Goal: Navigation & Orientation: Find specific page/section

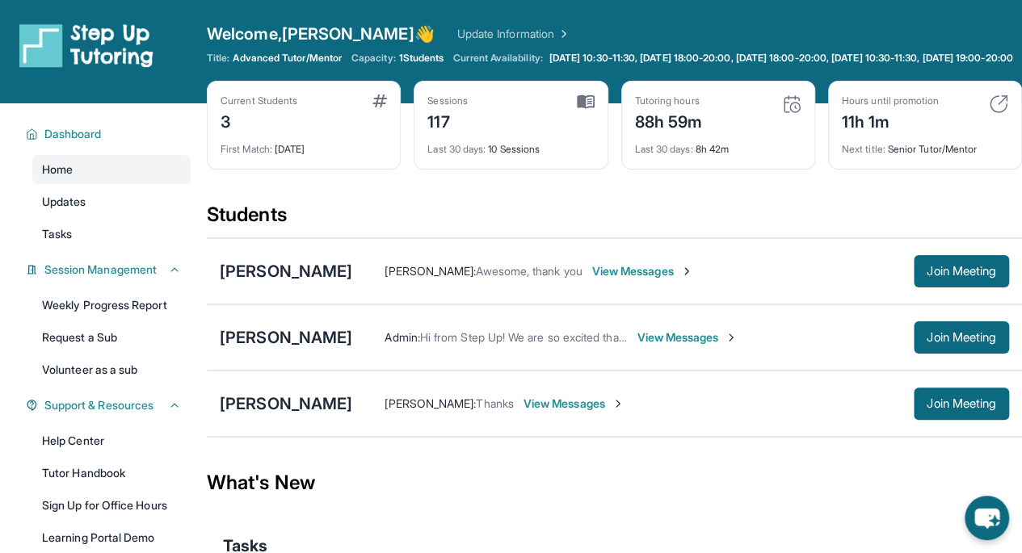
click at [921, 420] on button "Join Meeting" at bounding box center [961, 404] width 95 height 32
click at [244, 415] on div "[PERSON_NAME]" at bounding box center [286, 404] width 132 height 23
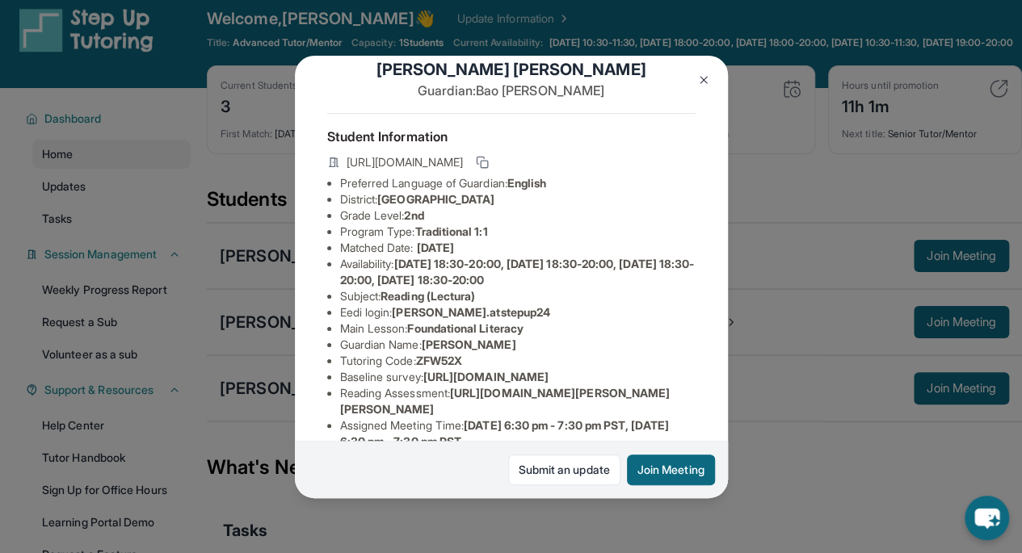
scroll to position [31, 21]
click at [704, 79] on img at bounding box center [703, 80] width 13 height 13
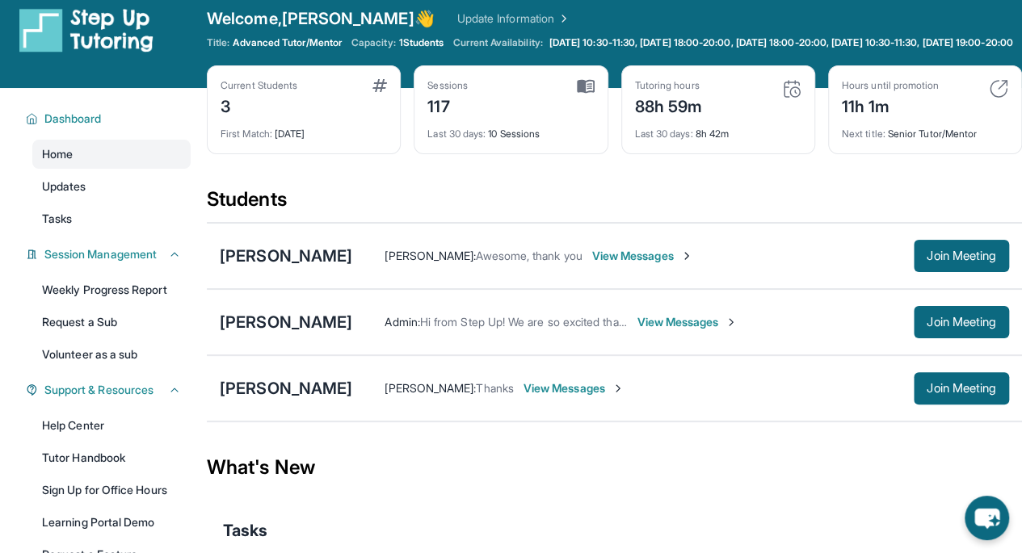
click at [270, 396] on div "[PERSON_NAME]" at bounding box center [286, 388] width 132 height 23
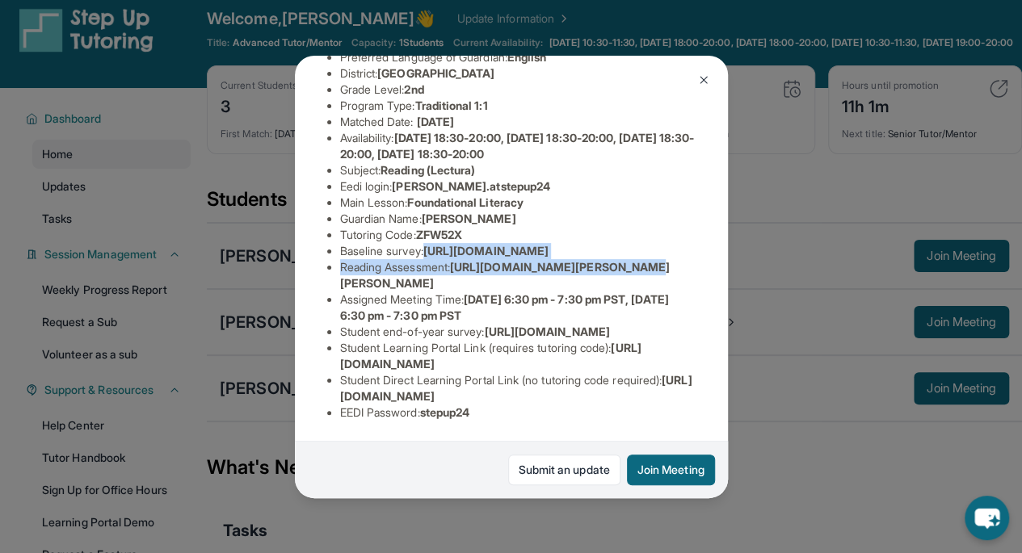
scroll to position [237, 566]
drag, startPoint x: 334, startPoint y: 198, endPoint x: 772, endPoint y: 243, distance: 441.0
click at [772, 243] on div "Dan Huynh Guardian: Bao Huynh Student Information https://student-portal.stepup…" at bounding box center [511, 276] width 1022 height 553
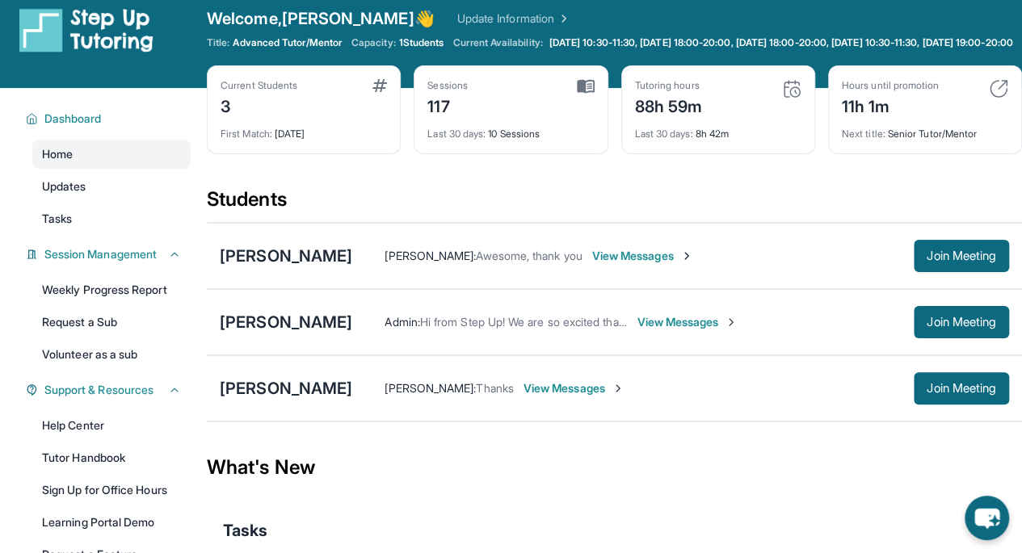
copy ul "https://airtable.com/apprlfn8WjpjBUn2G/shrK0QR6AaNyG5psY?prefill_Type%20of%20Fo…"
click at [82, 298] on link "Weekly Progress Report" at bounding box center [111, 289] width 158 height 29
click at [113, 368] on link "Volunteer as a sub" at bounding box center [111, 354] width 158 height 29
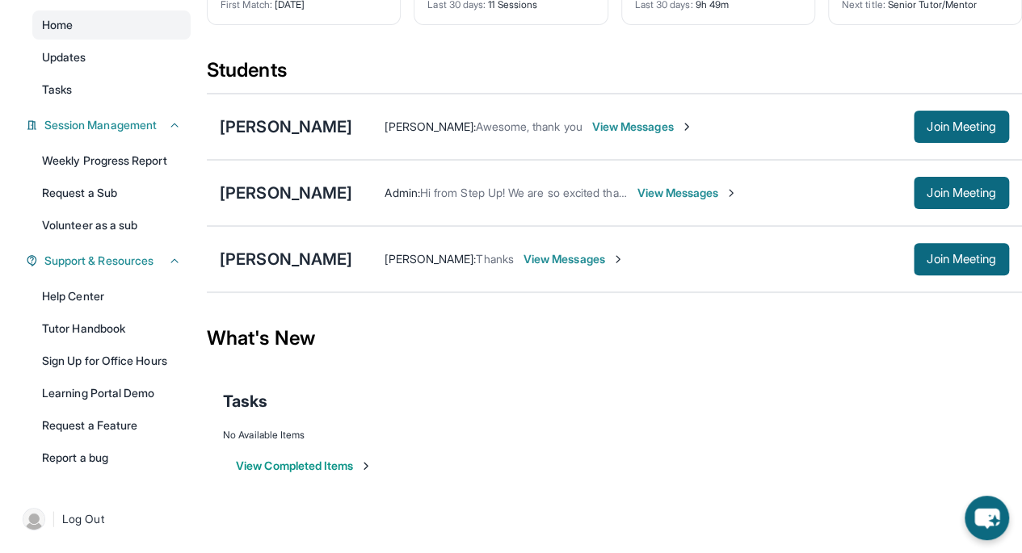
click at [450, 360] on div "What's New" at bounding box center [614, 338] width 815 height 71
